Goal: Information Seeking & Learning: Learn about a topic

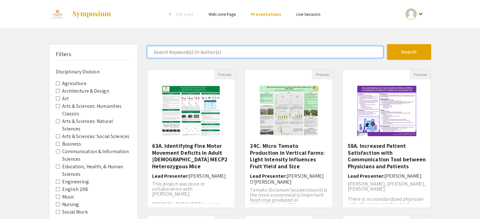
click at [205, 54] on input "Search Keyword(s) Or Author(s)" at bounding box center [265, 52] width 236 height 12
type input "[PERSON_NAME]"
click at [387, 44] on button "Search" at bounding box center [409, 52] width 44 height 16
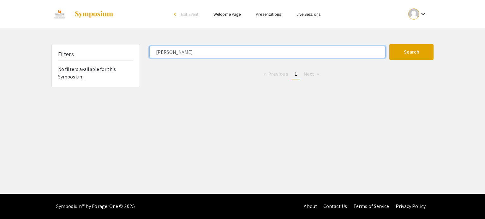
drag, startPoint x: 205, startPoint y: 54, endPoint x: 153, endPoint y: 56, distance: 52.8
click at [153, 56] on input "[PERSON_NAME]" at bounding box center [267, 52] width 236 height 12
click at [389, 44] on button "Search" at bounding box center [411, 52] width 44 height 16
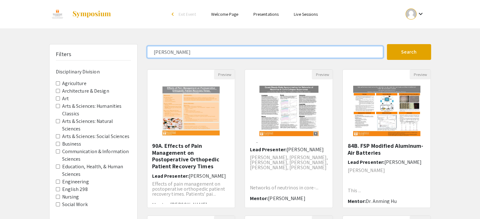
click at [219, 50] on input "[PERSON_NAME]" at bounding box center [265, 52] width 236 height 12
type input "t"
click at [387, 44] on button "Search" at bounding box center [409, 52] width 44 height 16
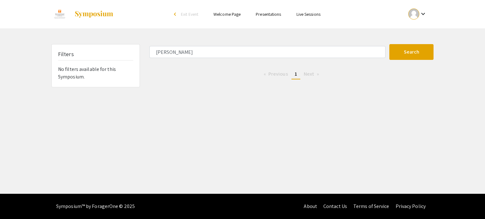
click at [297, 78] on li "You're on page 1" at bounding box center [295, 74] width 9 height 10
click at [301, 71] on li "Next page" at bounding box center [312, 73] width 22 height 9
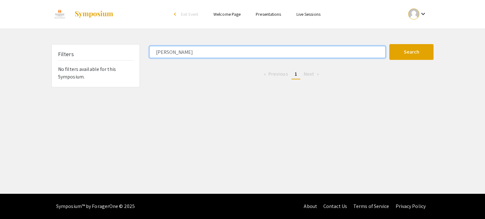
click at [363, 50] on input "[PERSON_NAME]" at bounding box center [267, 52] width 236 height 12
type input "s"
click at [389, 44] on button "Search" at bounding box center [411, 52] width 44 height 16
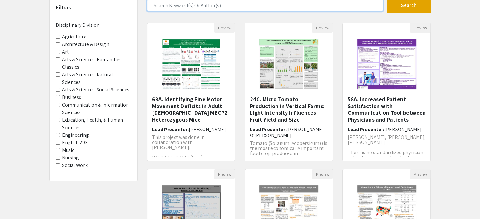
scroll to position [49, 0]
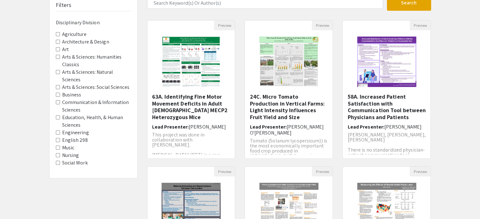
click at [58, 117] on Sciences "Education, Health, & Human Sciences" at bounding box center [58, 118] width 4 height 4
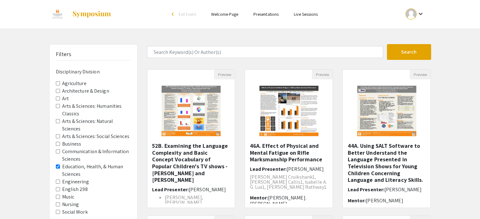
click at [58, 121] on Sciences "Arts & Sciences: Natural Sciences" at bounding box center [58, 121] width 4 height 4
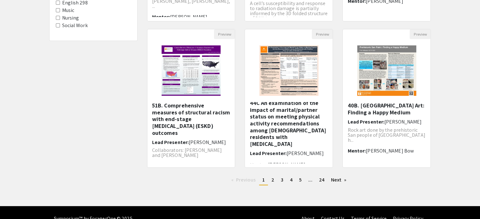
scroll to position [199, 0]
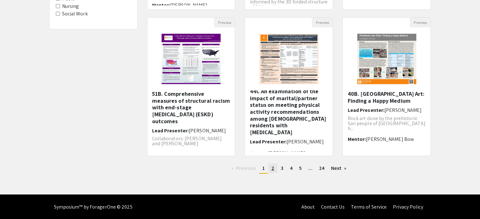
click at [273, 167] on span "2" at bounding box center [273, 168] width 3 height 7
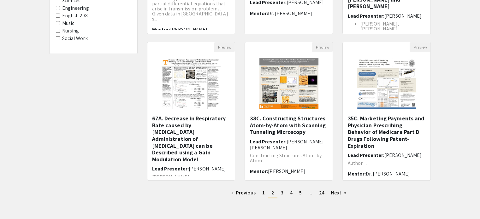
scroll to position [199, 0]
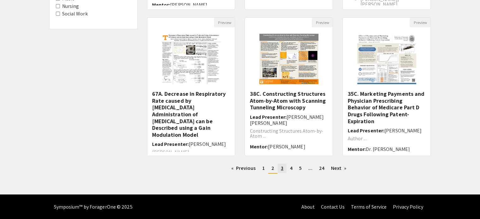
click at [282, 167] on span "3" at bounding box center [282, 168] width 3 height 7
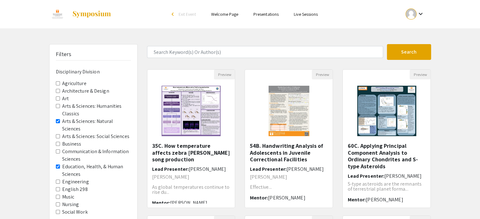
click at [56, 165] on Sciences "Education, Health, & Human Sciences" at bounding box center [58, 167] width 4 height 4
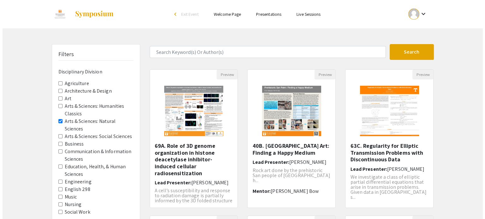
scroll to position [11, 0]
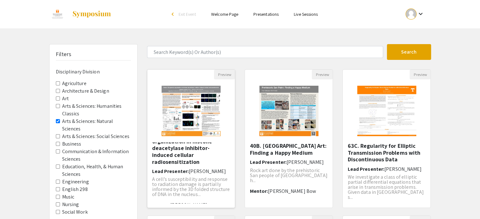
click at [216, 177] on p "A cell’s susceptibility and response to radiation damage is partially informed …" at bounding box center [191, 187] width 78 height 20
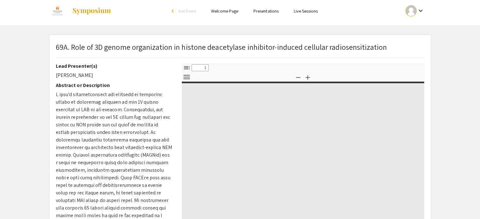
scroll to position [5, 0]
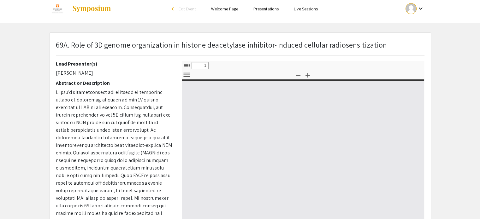
select select "custom"
type input "0"
select select "custom"
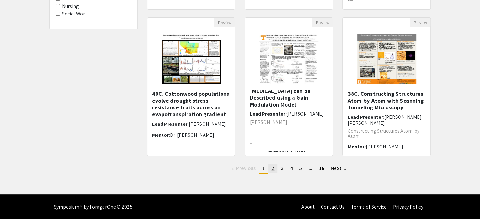
click at [272, 172] on link "page 2" at bounding box center [272, 168] width 9 height 9
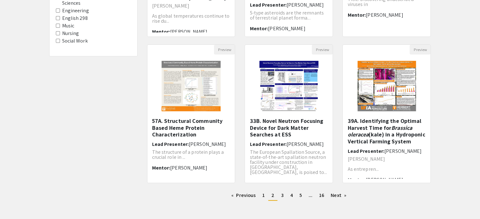
scroll to position [176, 0]
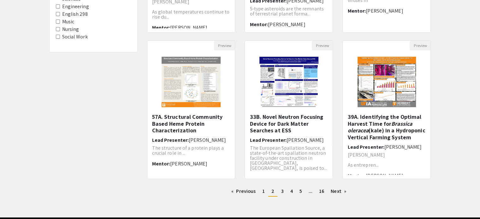
drag, startPoint x: 170, startPoint y: 132, endPoint x: 159, endPoint y: 130, distance: 11.3
click at [159, 130] on h5 "57A. Structural Community Based Heme Protein Characterization" at bounding box center [191, 124] width 78 height 21
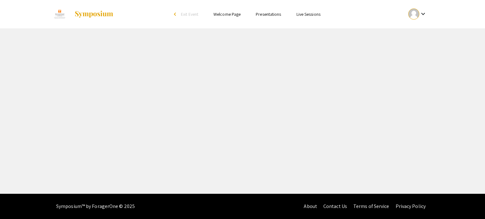
select select "custom"
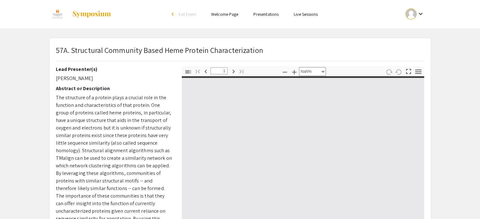
type input "0"
select select "custom"
type input "1"
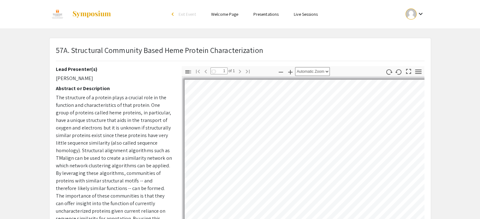
select select "auto"
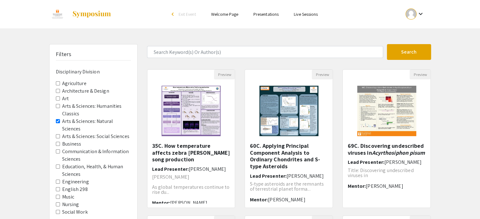
scroll to position [199, 0]
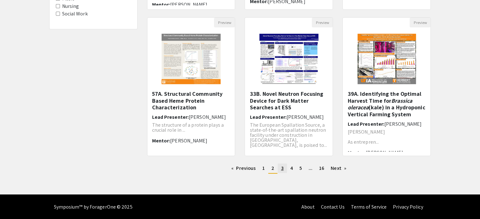
click at [283, 168] on span "3" at bounding box center [282, 168] width 3 height 7
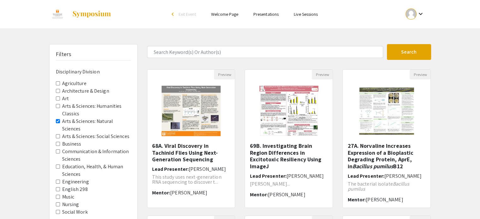
drag, startPoint x: 369, startPoint y: 147, endPoint x: 457, endPoint y: 174, distance: 91.7
click at [457, 174] on div "Filters Disciplinary Division Agriculture Architecture & Design Art Arts & Scie…" at bounding box center [240, 210] width 480 height 333
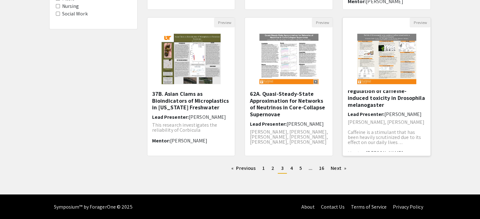
scroll to position [27, 0]
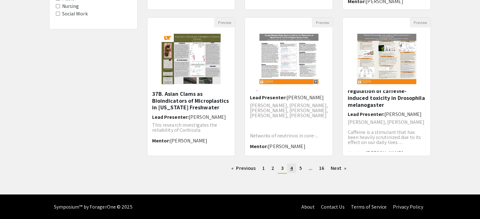
click at [293, 169] on link "page 4" at bounding box center [291, 168] width 9 height 9
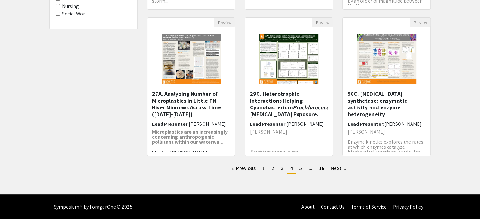
scroll to position [16, 0]
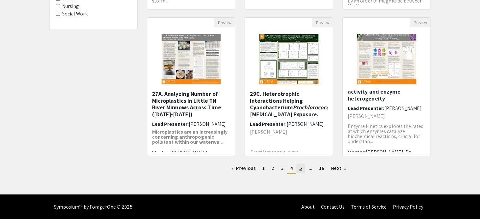
click at [300, 171] on span "5" at bounding box center [301, 168] width 3 height 7
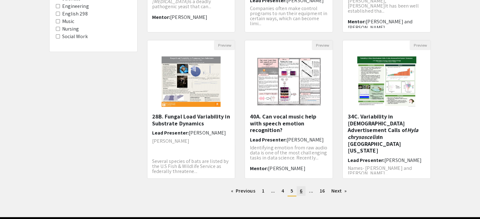
scroll to position [199, 0]
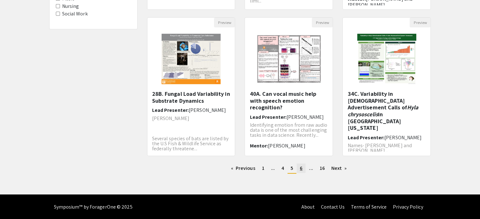
click at [302, 166] on span "6" at bounding box center [301, 168] width 3 height 7
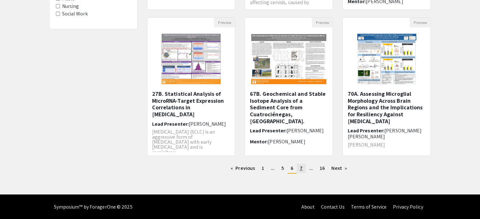
scroll to position [6, 0]
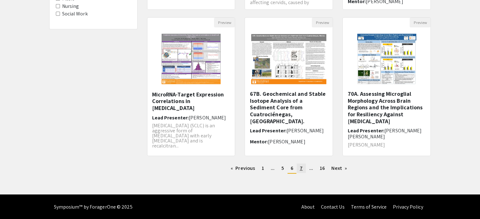
click at [300, 169] on span "7" at bounding box center [301, 168] width 3 height 7
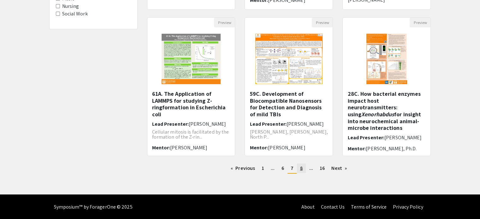
scroll to position [9, 0]
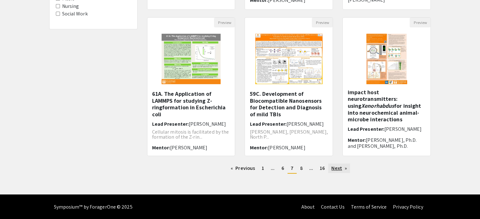
click at [337, 168] on link "Next page" at bounding box center [339, 168] width 22 height 9
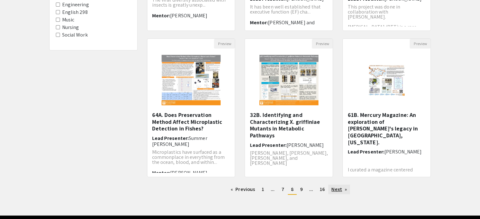
scroll to position [199, 0]
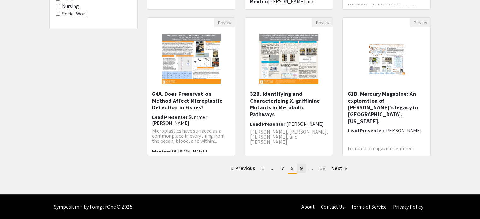
click at [300, 168] on span "9" at bounding box center [301, 168] width 3 height 7
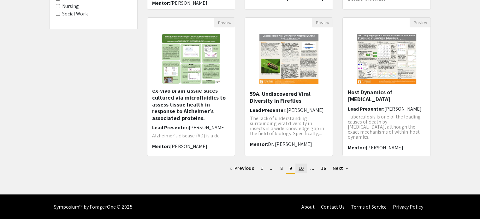
scroll to position [16, 0]
click at [302, 168] on span "10" at bounding box center [301, 168] width 5 height 7
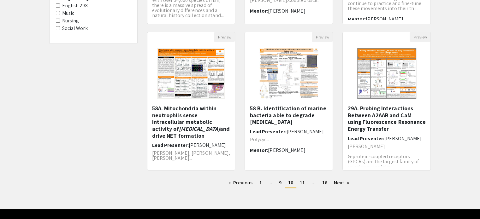
scroll to position [16, 0]
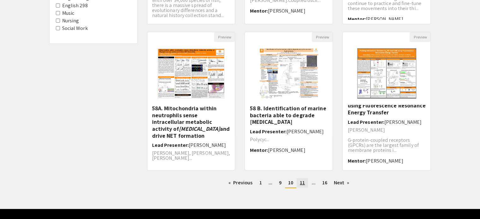
click at [301, 186] on span "11" at bounding box center [302, 183] width 5 height 7
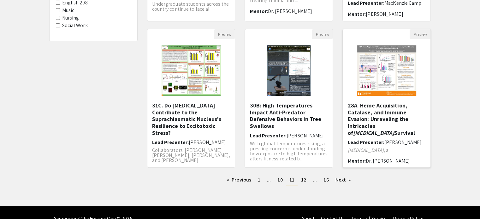
scroll to position [3, 0]
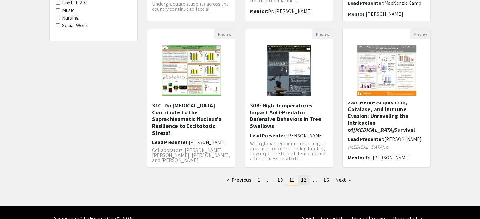
click at [304, 181] on span "12" at bounding box center [303, 180] width 5 height 7
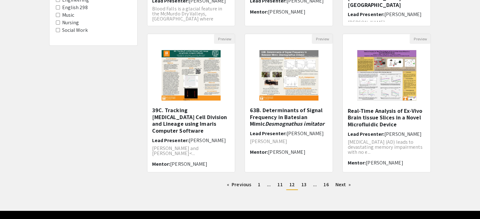
scroll to position [199, 0]
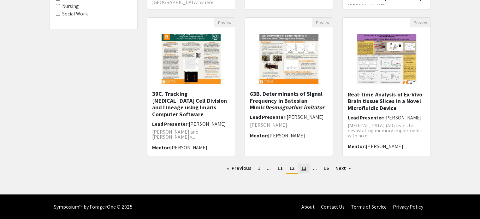
click at [307, 170] on link "page 13" at bounding box center [303, 168] width 11 height 9
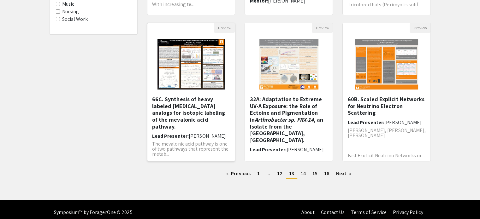
scroll to position [6, 0]
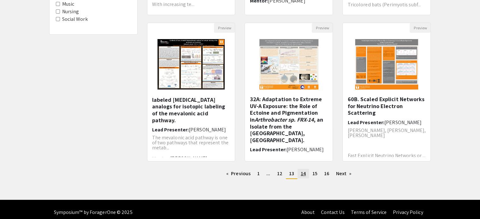
click at [301, 173] on span "14" at bounding box center [303, 174] width 5 height 7
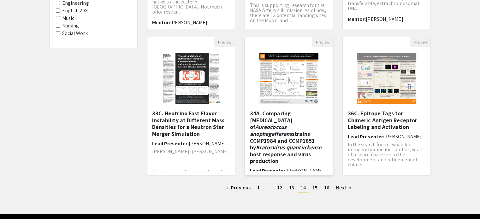
click at [290, 126] on em "Aureococcus anophagefferens" at bounding box center [271, 130] width 42 height 14
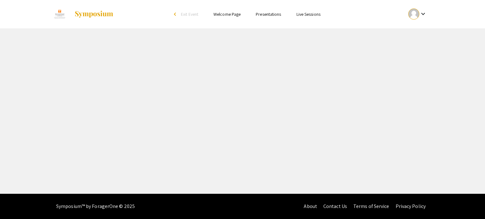
select select "custom"
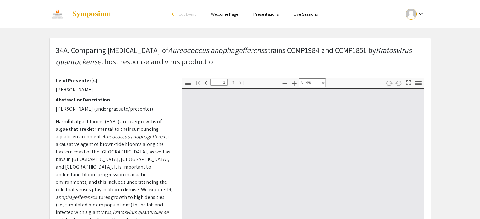
type input "0"
select select "custom"
type input "1"
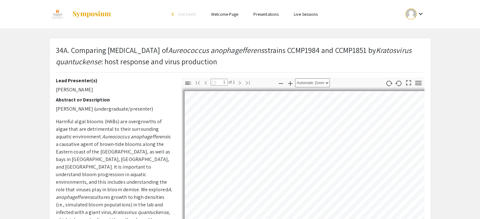
select select "page-width"
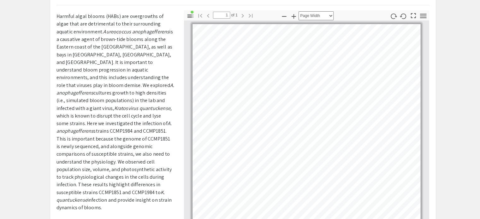
scroll to position [67, 0]
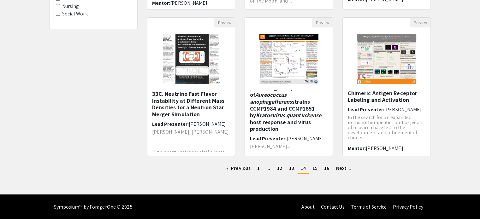
scroll to position [10, 0]
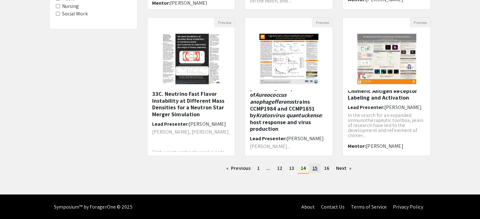
click at [313, 171] on span "15" at bounding box center [315, 168] width 5 height 7
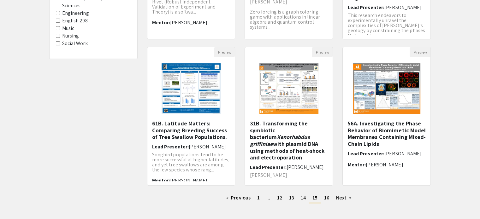
scroll to position [30, 0]
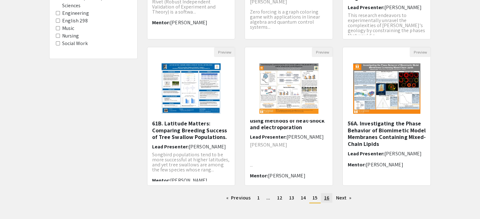
click at [324, 201] on span "16" at bounding box center [326, 198] width 5 height 7
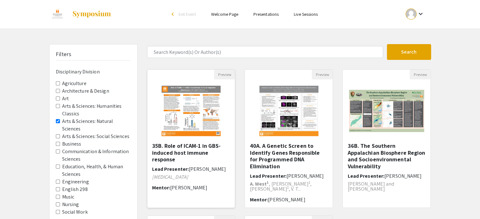
click at [200, 153] on h5 "35B. Role of ICAM-1 in GBS-induced host immune response" at bounding box center [191, 153] width 78 height 21
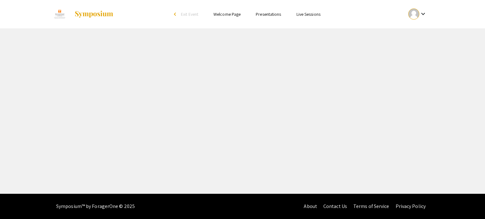
select select "custom"
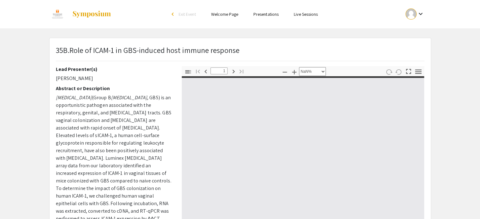
type input "0"
select select "custom"
type input "1"
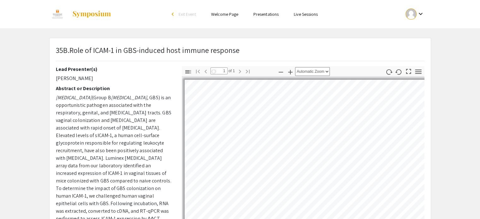
select select "auto"
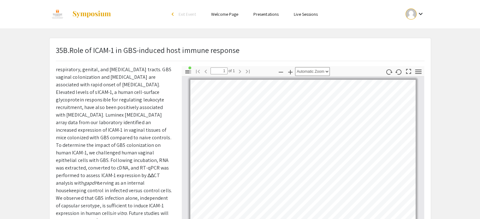
click at [87, 15] on img at bounding box center [91, 14] width 39 height 8
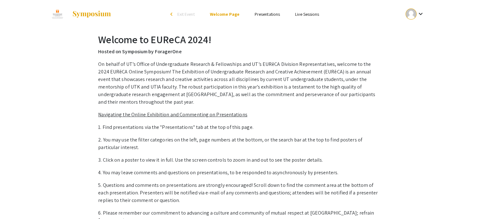
click at [266, 16] on link "Presentations" at bounding box center [267, 14] width 25 height 6
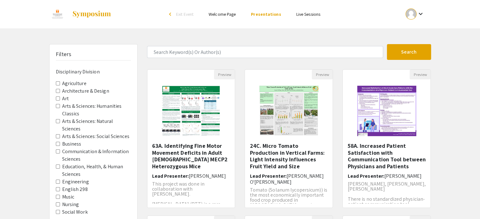
click at [181, 17] on li "arrow_back_ios Exit Event" at bounding box center [183, 14] width 36 height 8
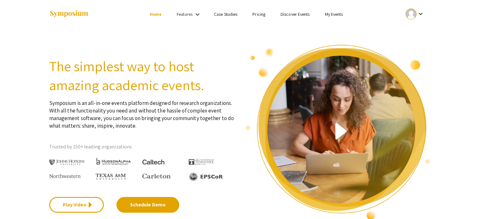
click at [92, 9] on div at bounding box center [112, 14] width 126 height 28
click at [77, 17] on img at bounding box center [68, 14] width 39 height 9
click at [422, 17] on mat-icon "keyboard_arrow_down" at bounding box center [421, 14] width 8 height 8
click at [424, 31] on button "My Account" at bounding box center [418, 31] width 39 height 15
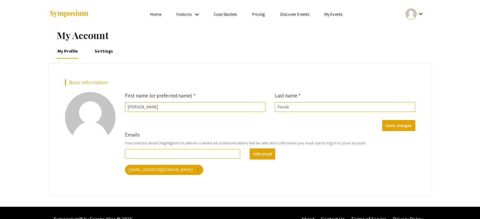
click at [406, 11] on div "keyboard_arrow_down" at bounding box center [415, 14] width 22 height 14
click at [419, 46] on button "My Submissions" at bounding box center [418, 46] width 39 height 15
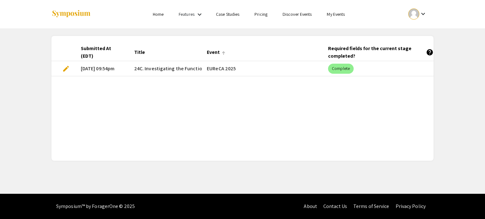
click at [289, 61] on mat-header-cell "Event" at bounding box center [262, 53] width 121 height 18
click at [271, 66] on mat-cell "EUReCA 2025" at bounding box center [262, 68] width 121 height 15
click at [182, 65] on span "24C. Investigating the Functional Role of FliC1A, FliC1B, and FliC2 Flagellins …" at bounding box center [299, 69] width 330 height 8
click at [217, 72] on mat-cell "EUReCA 2025" at bounding box center [262, 68] width 121 height 15
click at [235, 65] on mat-cell "EUReCA 2025" at bounding box center [262, 68] width 121 height 15
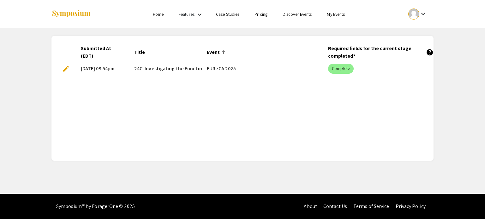
click at [214, 71] on mat-cell "EUReCA 2025" at bounding box center [262, 68] width 121 height 15
click at [221, 67] on mat-cell "EUReCA 2025" at bounding box center [262, 68] width 121 height 15
click at [229, 51] on mat-header-cell "Event" at bounding box center [262, 53] width 121 height 18
click at [220, 49] on div "Event" at bounding box center [216, 53] width 19 height 8
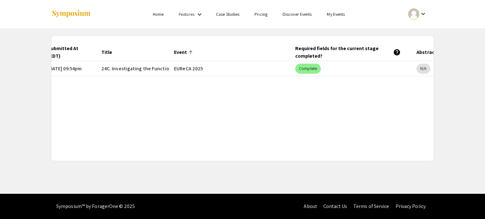
click at [227, 69] on mat-cell "EUReCA 2025" at bounding box center [229, 68] width 121 height 15
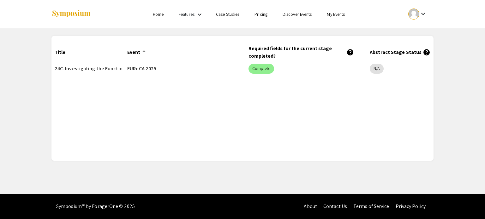
scroll to position [0, 132]
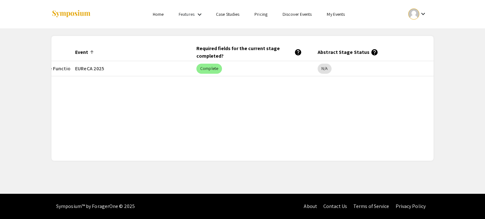
click at [275, 61] on mat-header-cell "Required fields for the current stage completed? help" at bounding box center [251, 53] width 121 height 18
click at [242, 47] on div "Required fields for the current stage completed? help" at bounding box center [248, 52] width 105 height 15
